Goal: Task Accomplishment & Management: Manage account settings

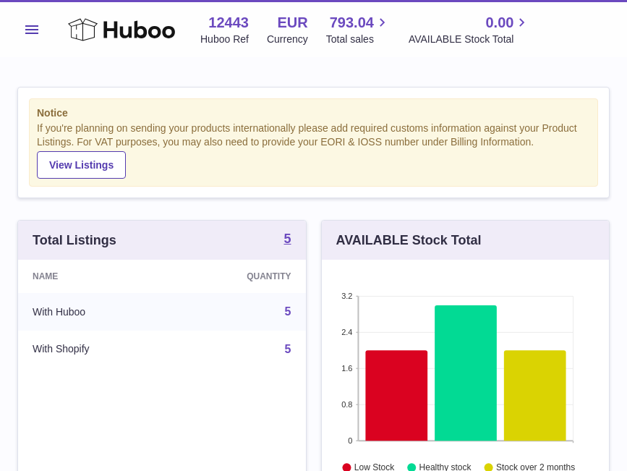
click at [30, 35] on button "Menu" at bounding box center [31, 29] width 29 height 29
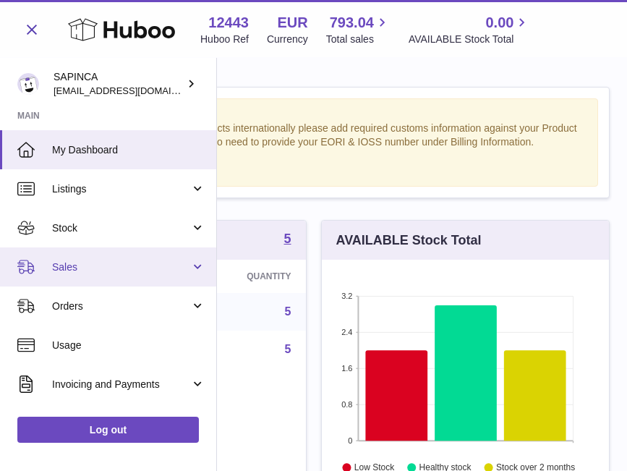
click at [64, 262] on span "Sales" at bounding box center [121, 267] width 138 height 14
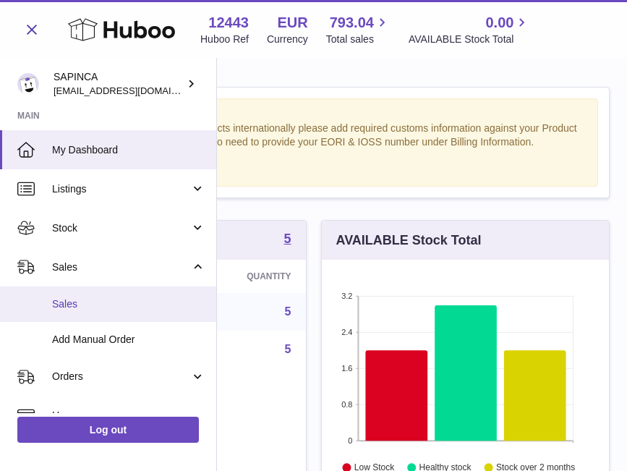
click at [66, 299] on span "Sales" at bounding box center [128, 304] width 153 height 14
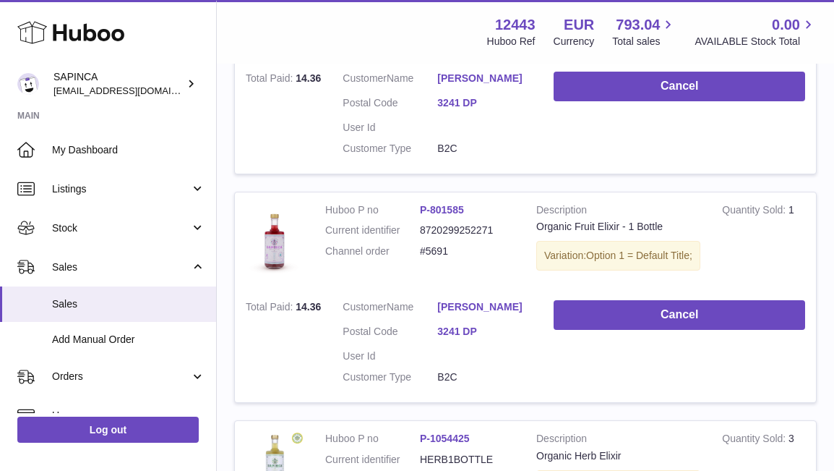
scroll to position [598, 0]
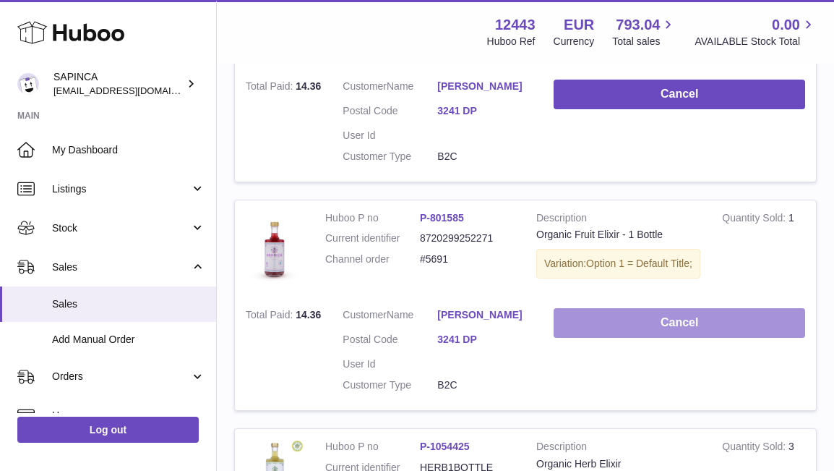
click at [626, 338] on button "Cancel" at bounding box center [680, 323] width 252 height 30
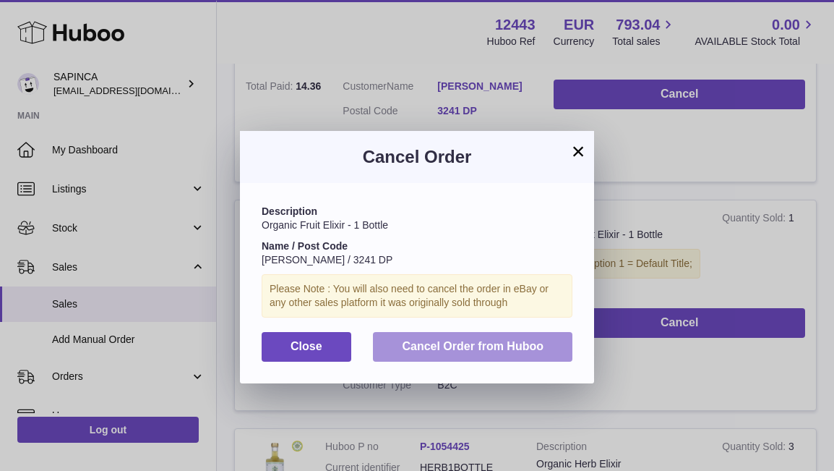
click at [506, 343] on span "Cancel Order from Huboo" at bounding box center [473, 346] width 142 height 12
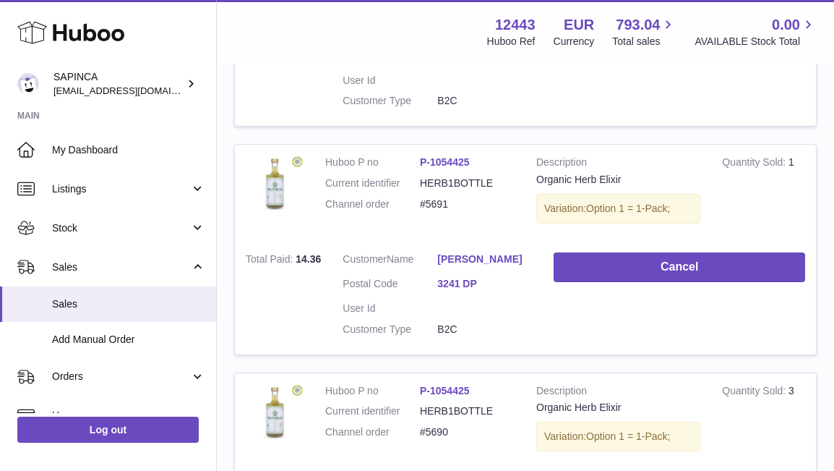
scroll to position [409, 0]
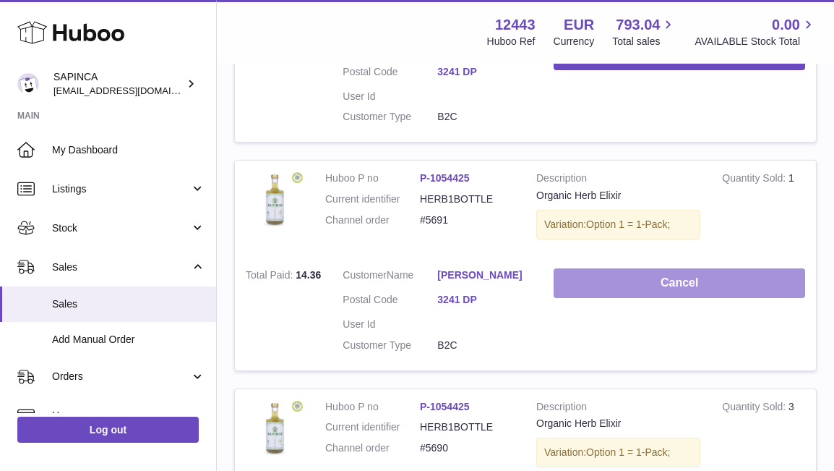
click at [626, 298] on button "Cancel" at bounding box center [680, 283] width 252 height 30
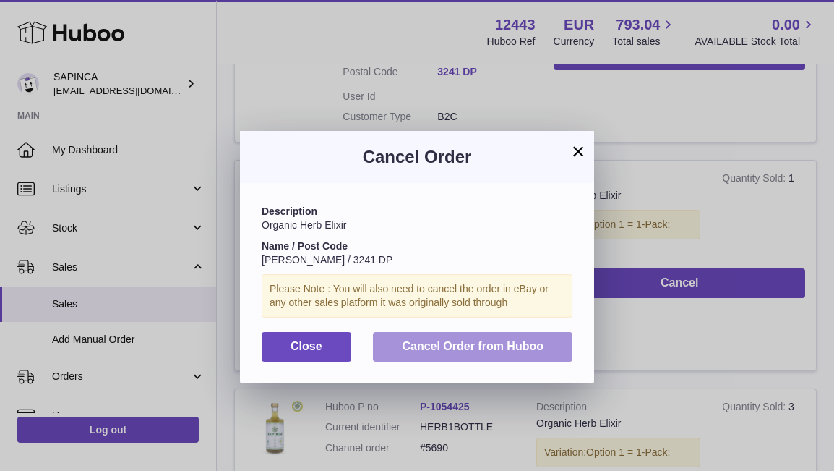
click at [539, 356] on button "Cancel Order from Huboo" at bounding box center [473, 347] width 200 height 30
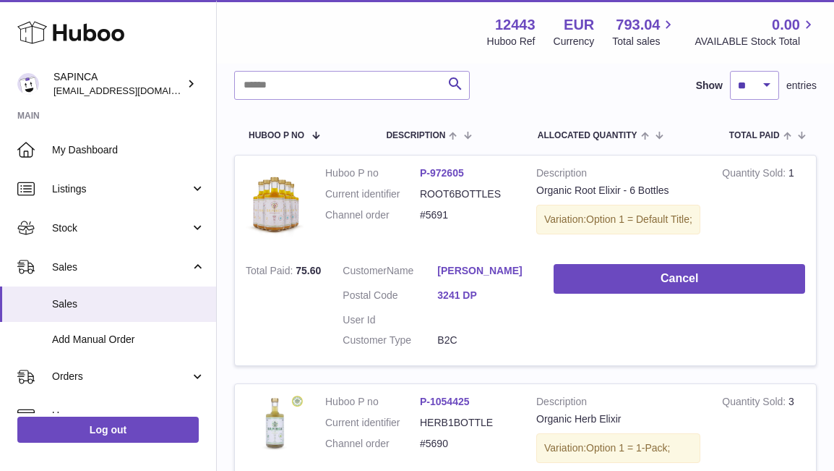
scroll to position [179, 0]
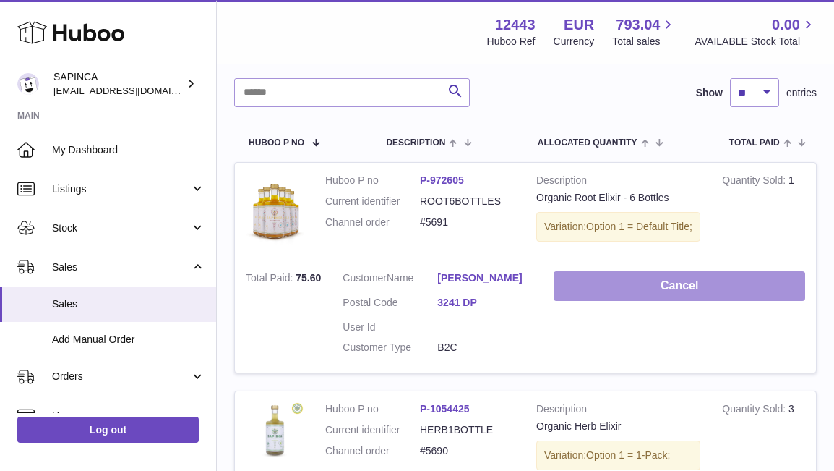
click at [626, 291] on button "Cancel" at bounding box center [680, 286] width 252 height 30
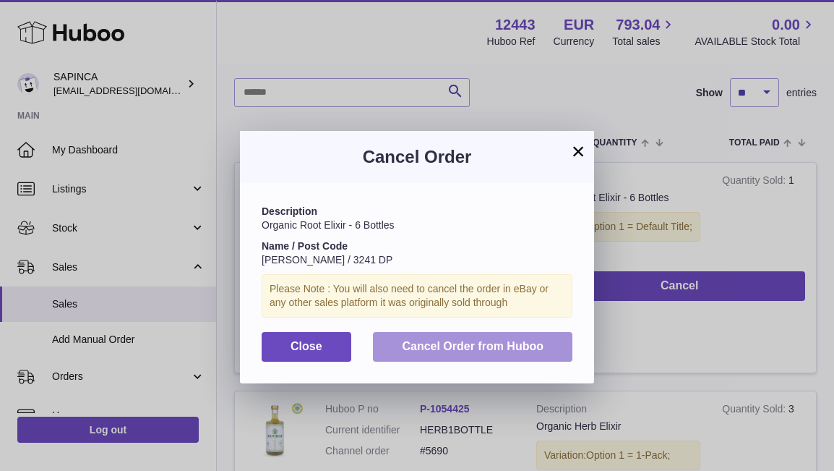
click at [525, 356] on button "Cancel Order from Huboo" at bounding box center [473, 347] width 200 height 30
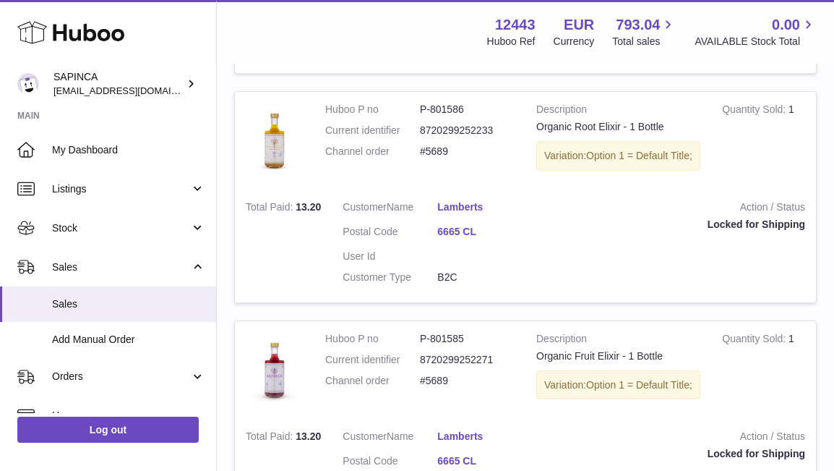
scroll to position [0, 0]
